Goal: Navigation & Orientation: Find specific page/section

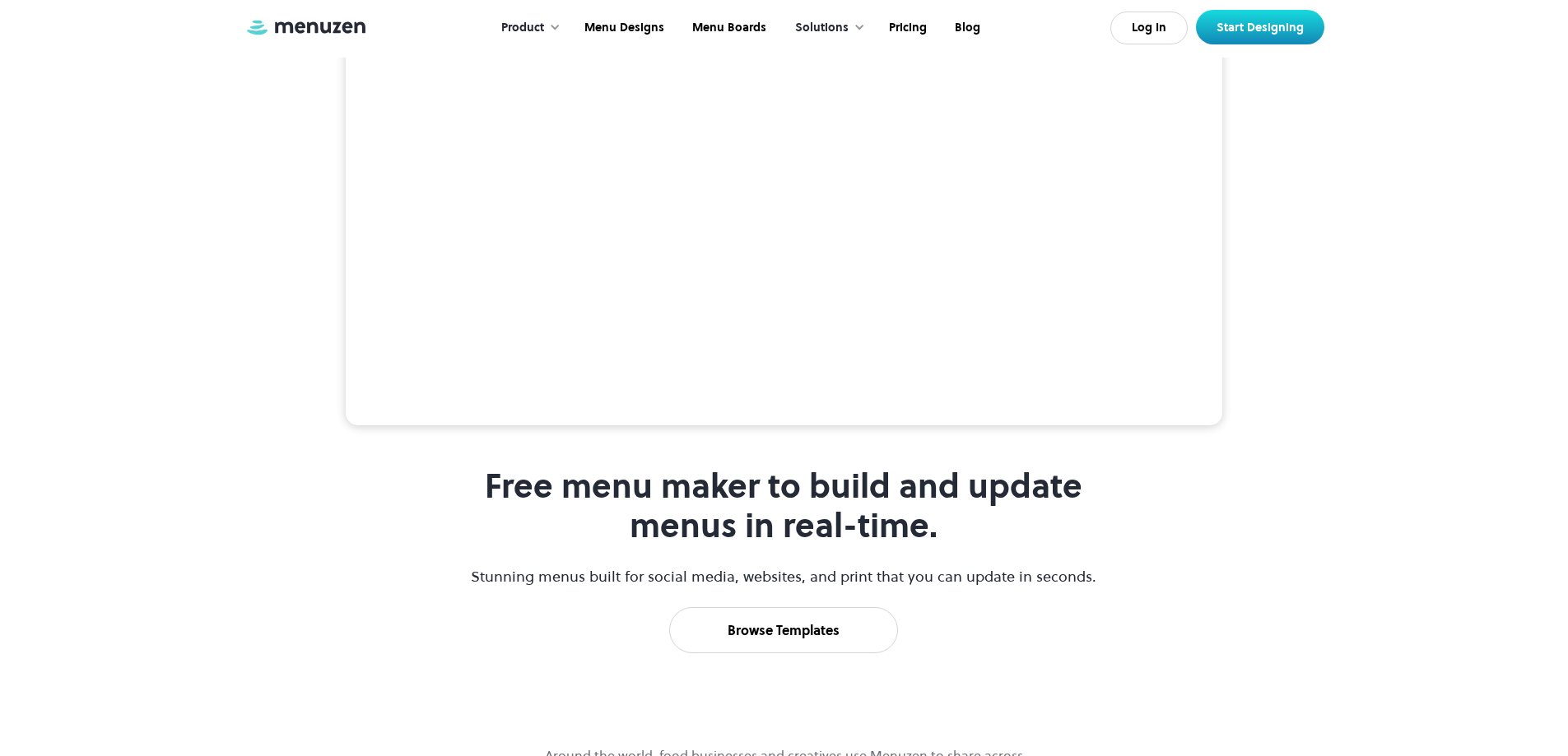
scroll to position [247, 0]
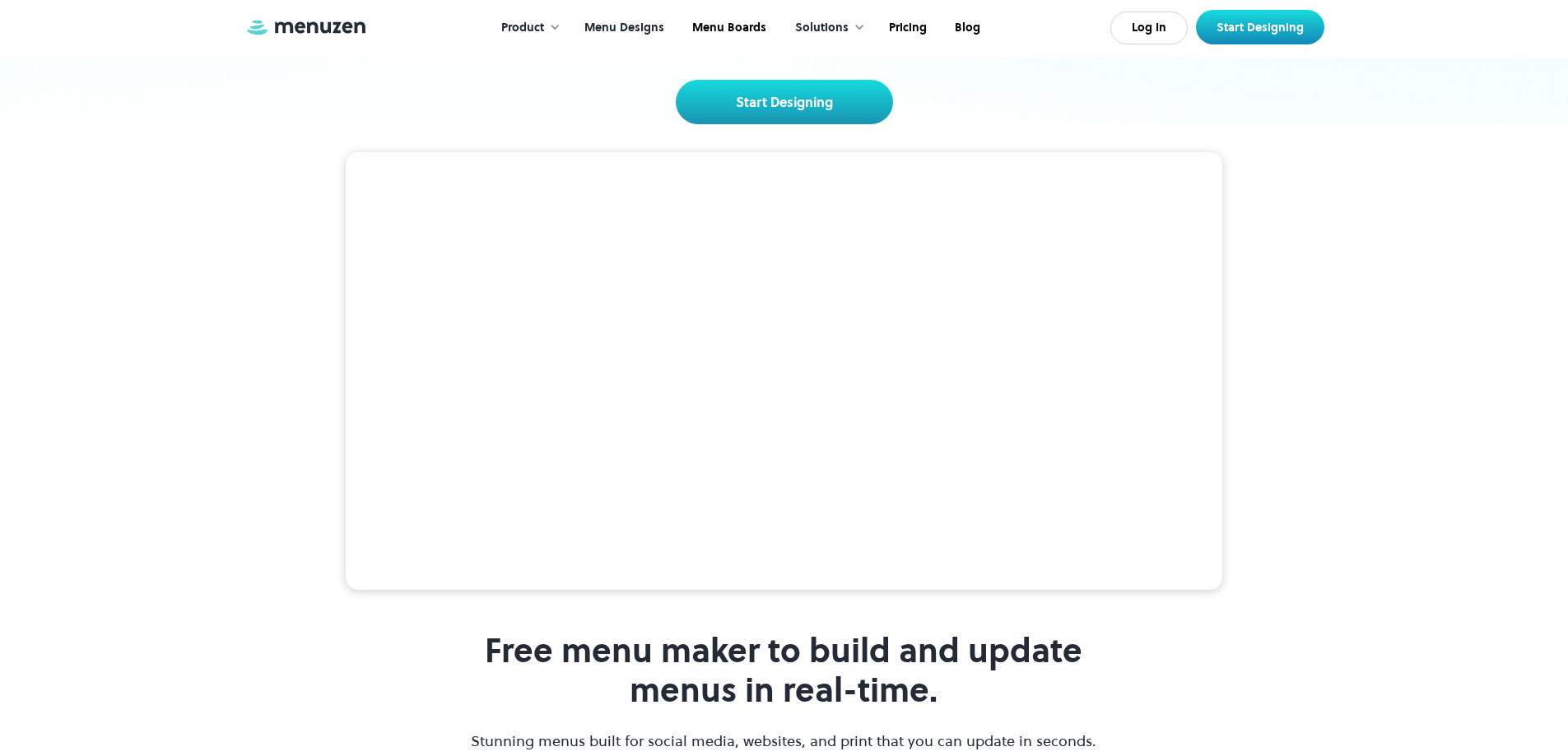
click at [653, 21] on link "Menu Designs" at bounding box center [622, 29] width 107 height 51
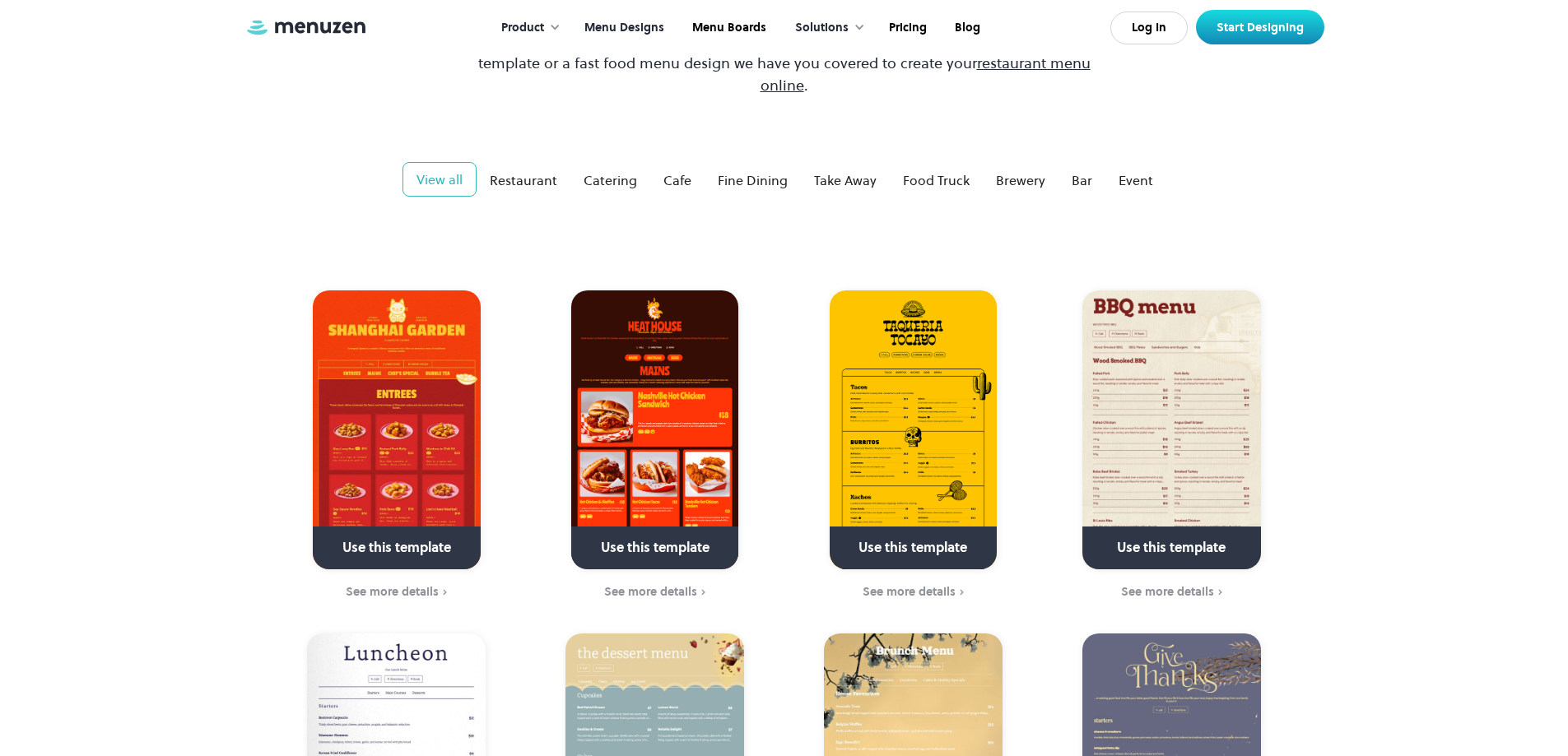
scroll to position [412, 0]
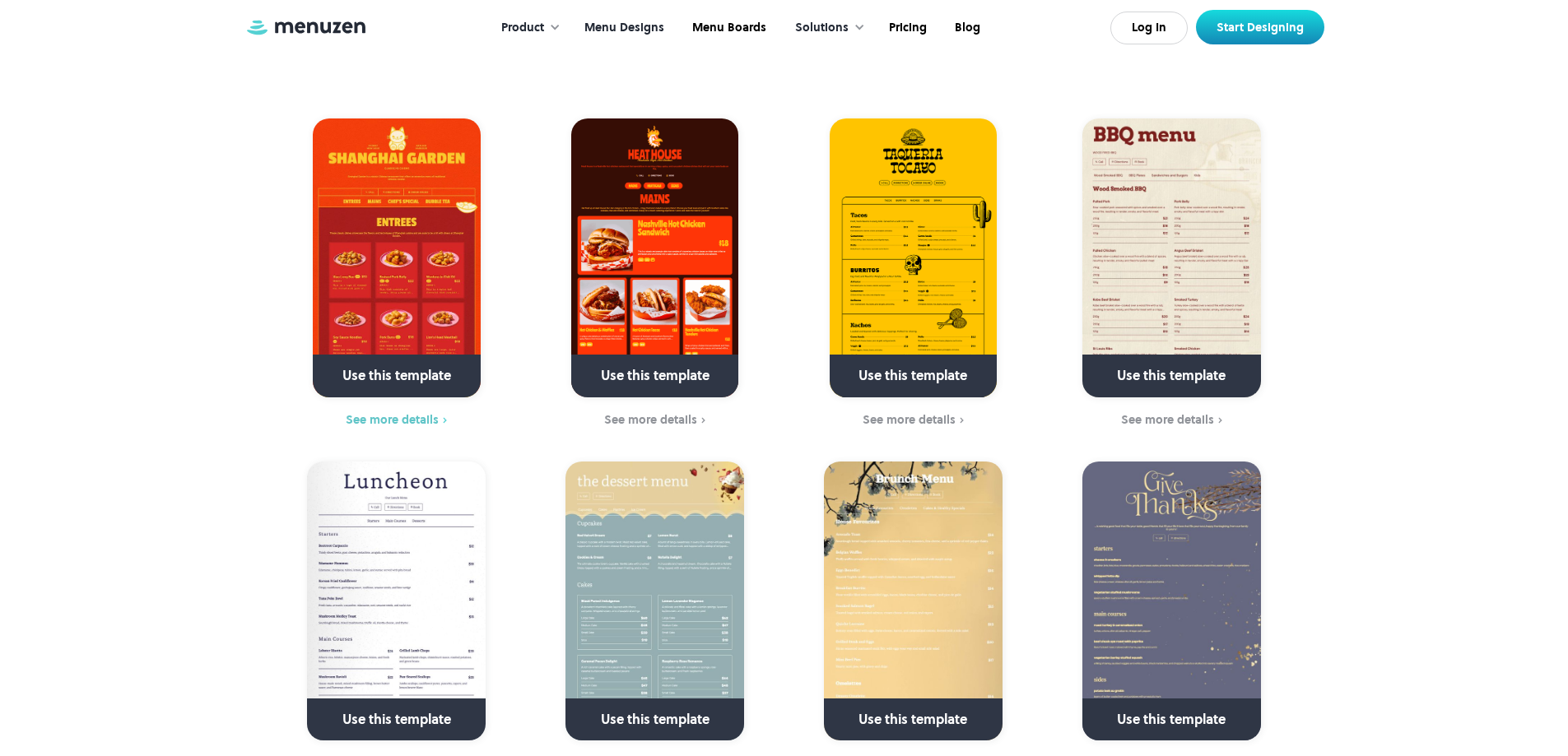
click at [418, 413] on div "See more details" at bounding box center [392, 419] width 93 height 13
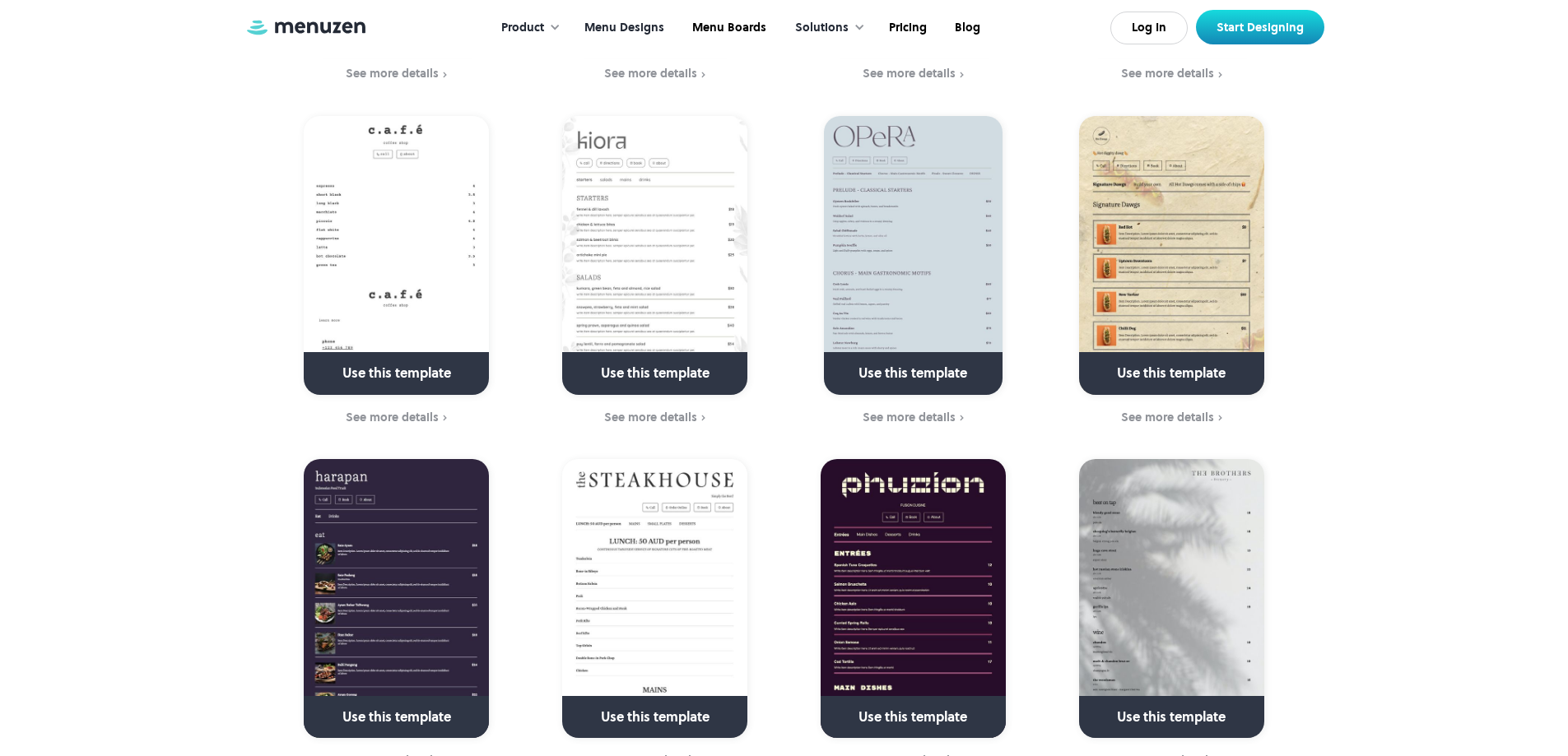
scroll to position [2140, 0]
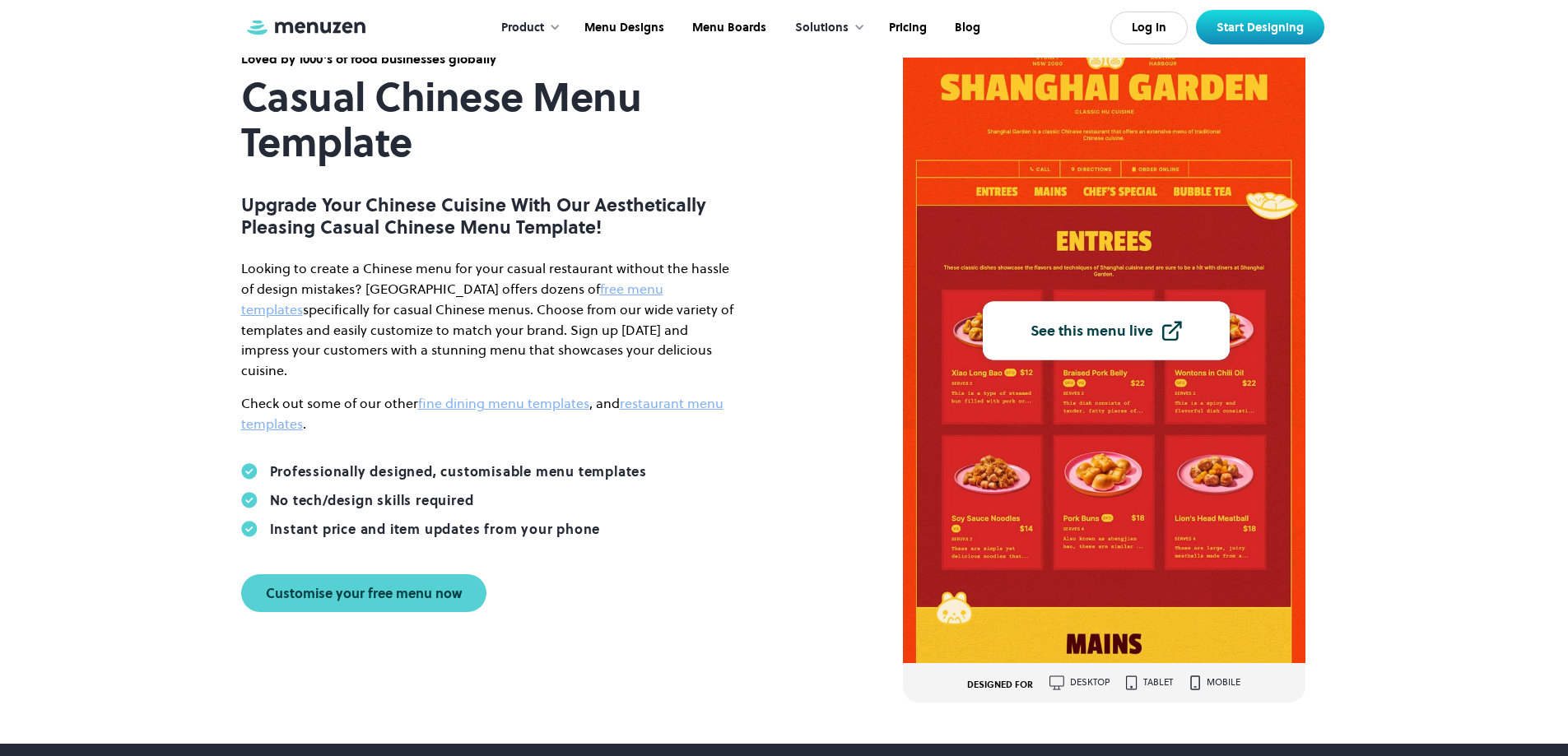
scroll to position [165, 0]
